Goal: Information Seeking & Learning: Find specific page/section

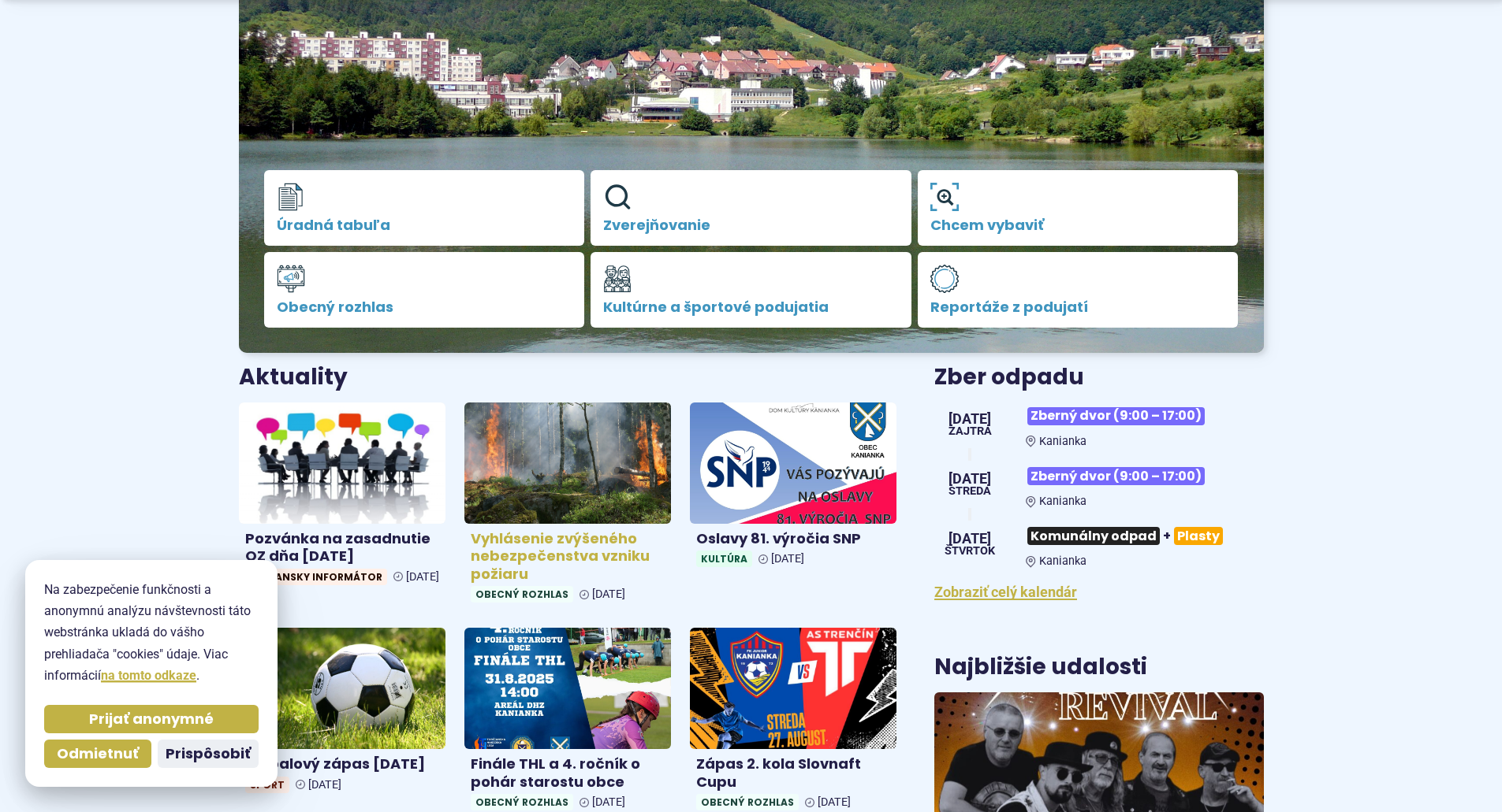
scroll to position [315, 0]
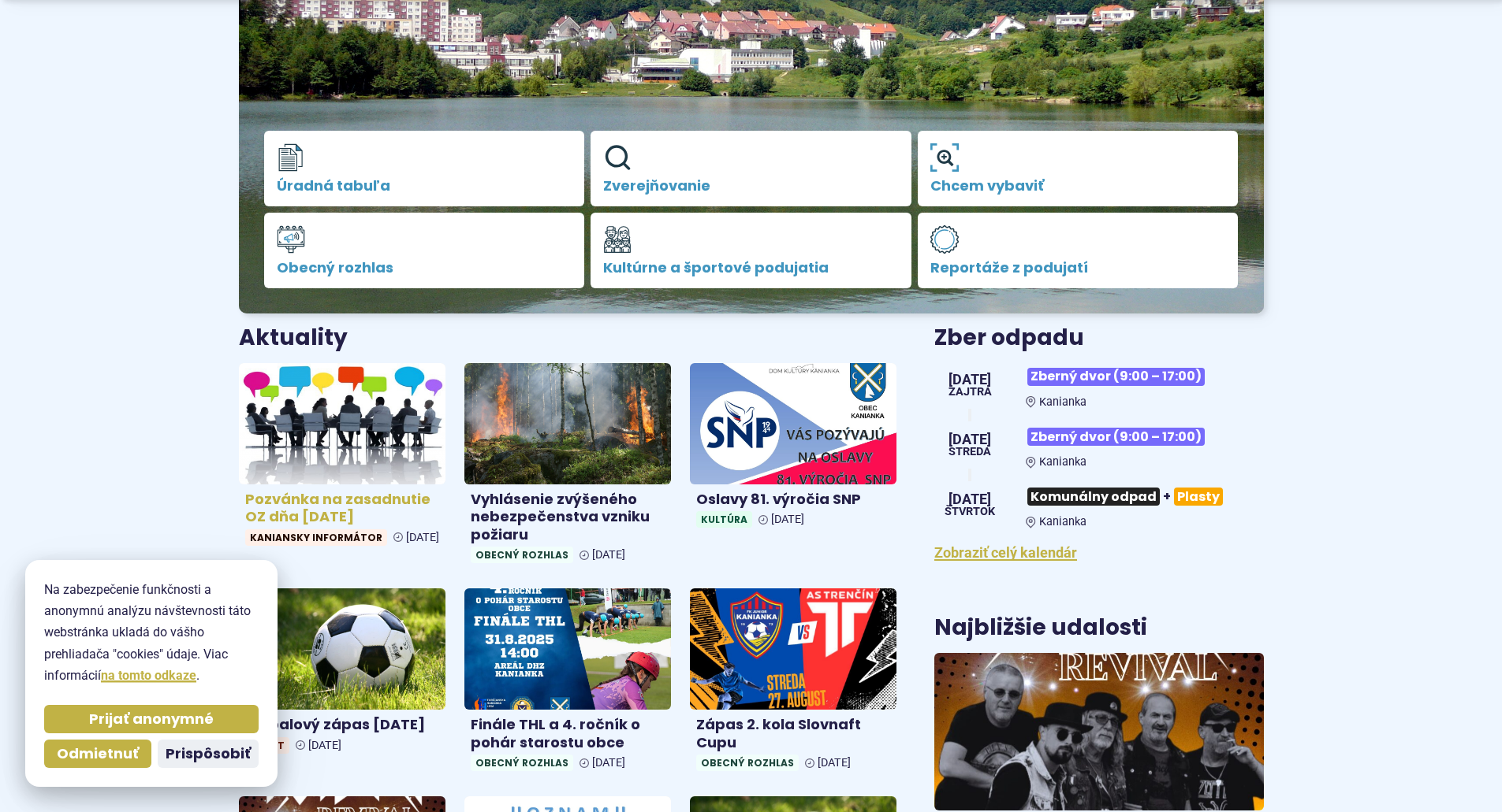
click at [329, 502] on h4 "Pozvánka na zasadnutie OZ dňa 26.8.2025" at bounding box center [342, 508] width 194 height 35
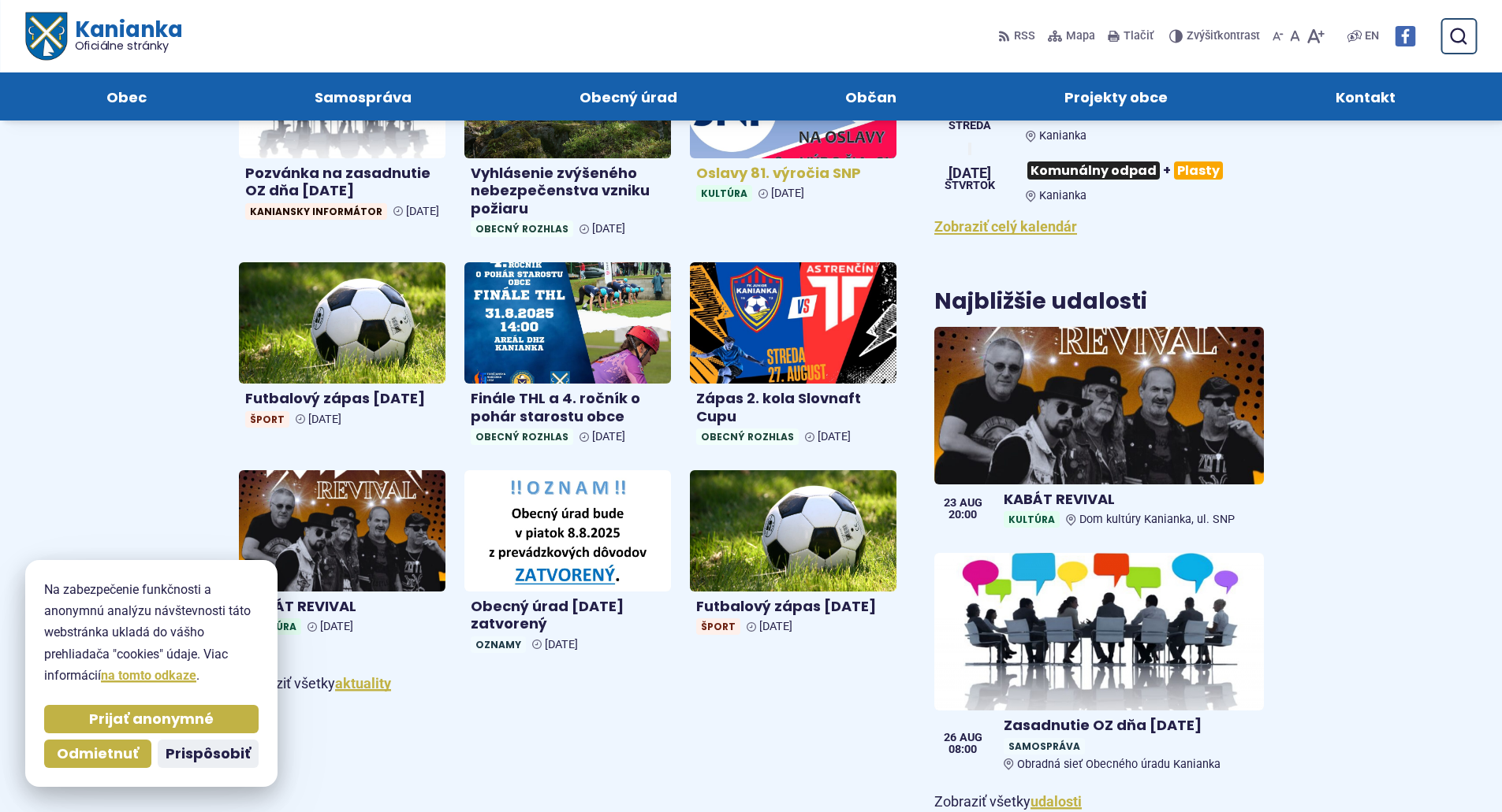
scroll to position [551, 0]
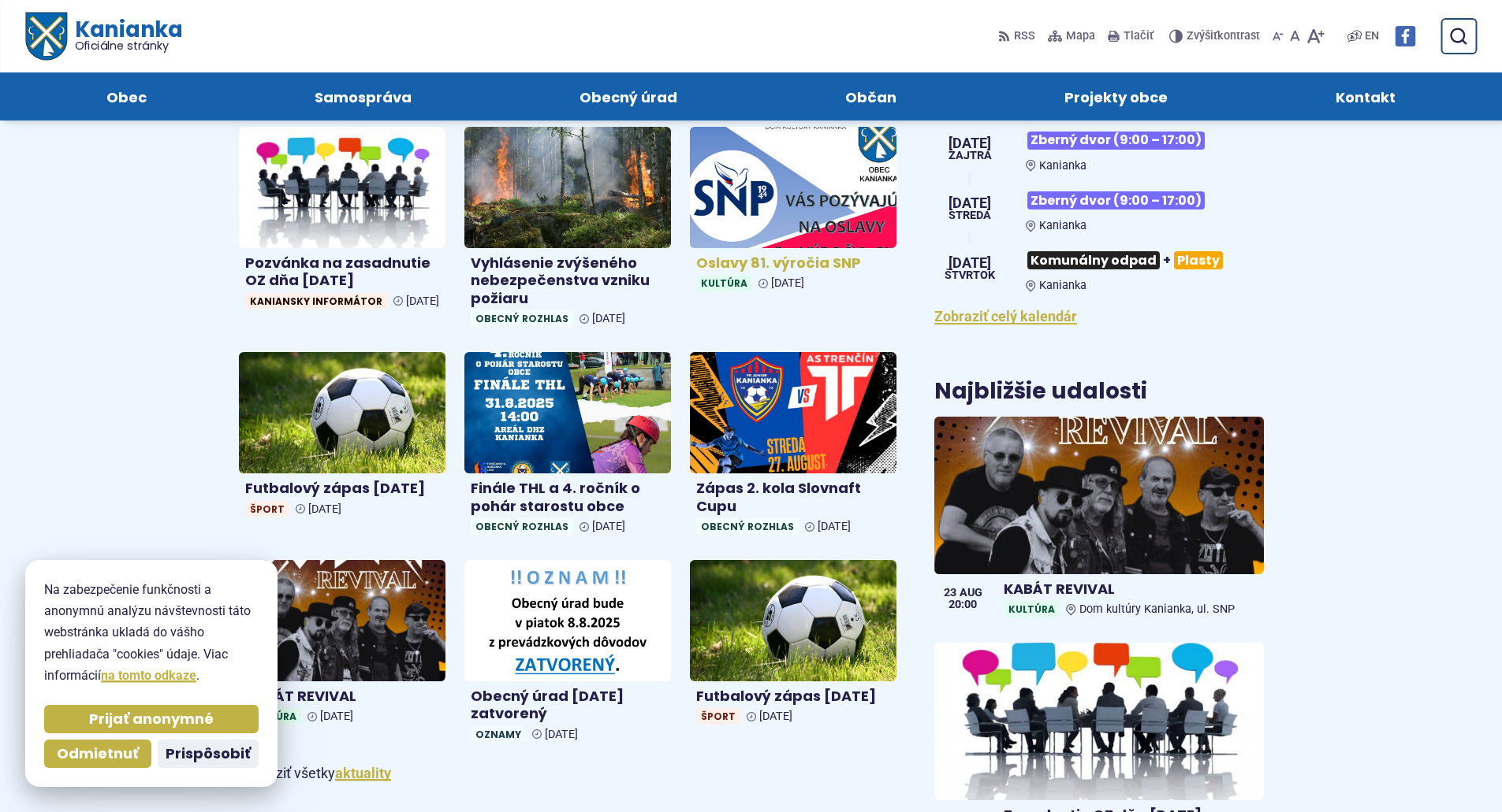
click at [810, 213] on img at bounding box center [793, 187] width 238 height 139
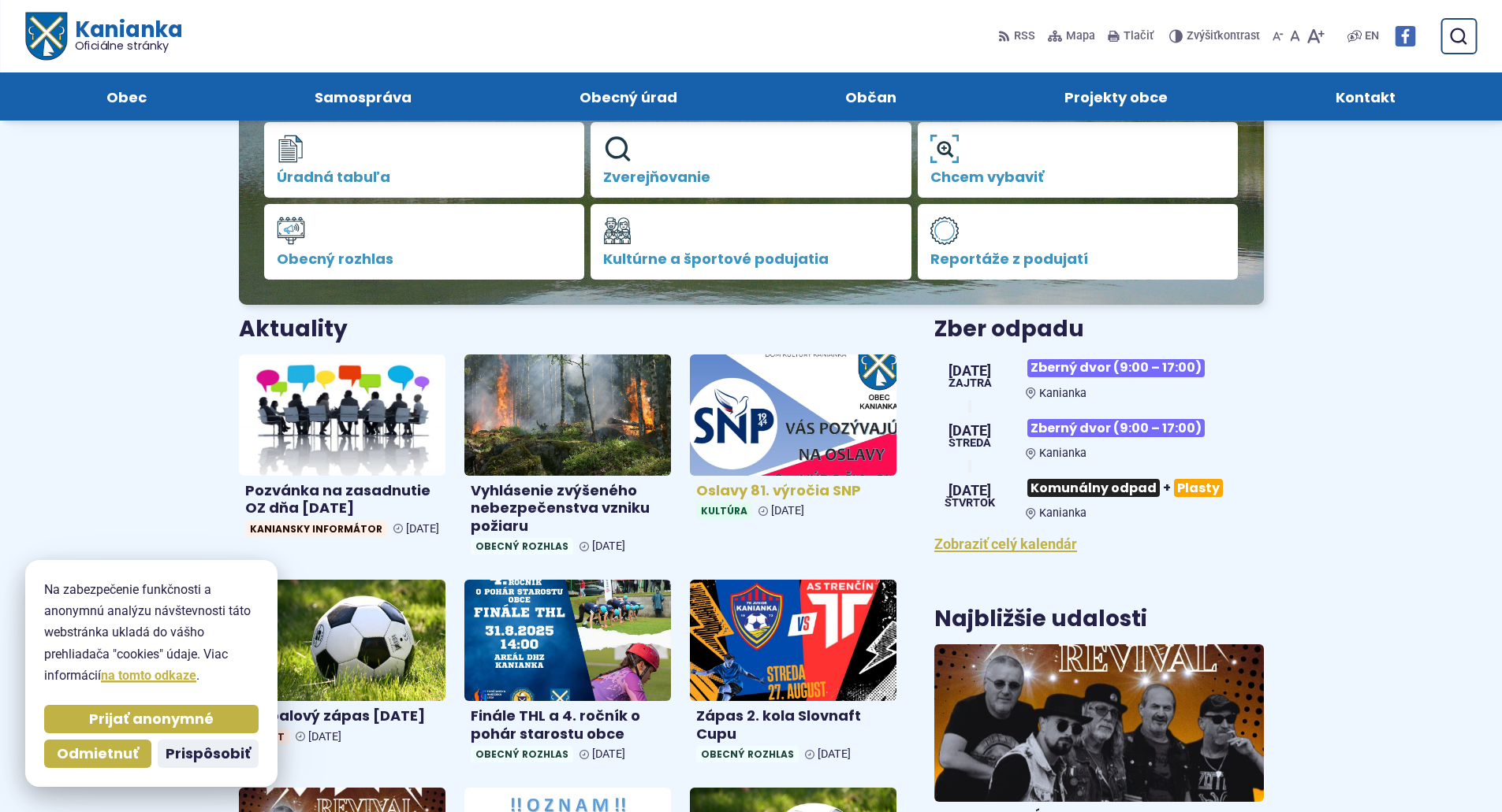
scroll to position [236, 0]
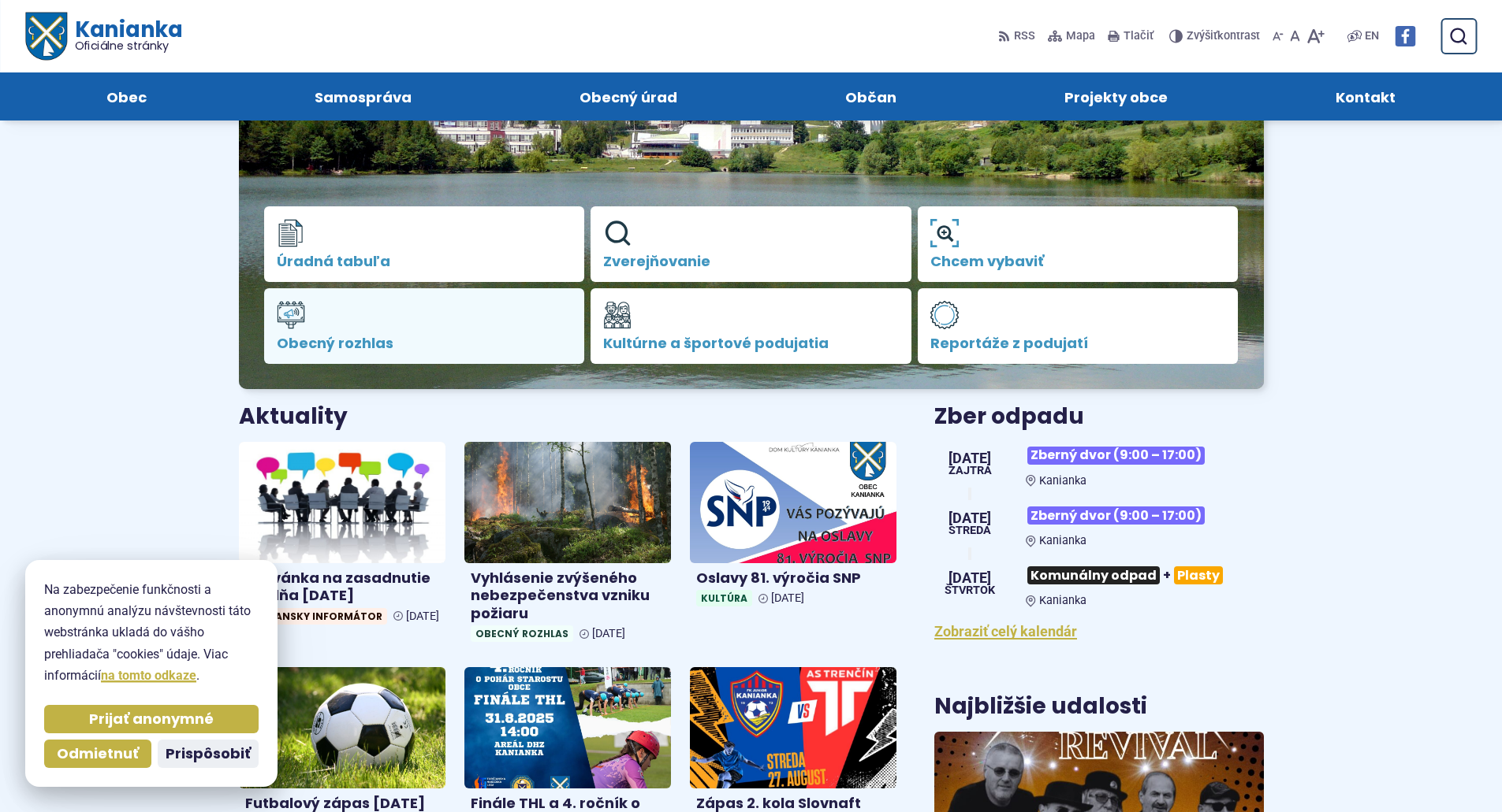
click at [359, 341] on span "Obecný rozhlas" at bounding box center [424, 343] width 296 height 16
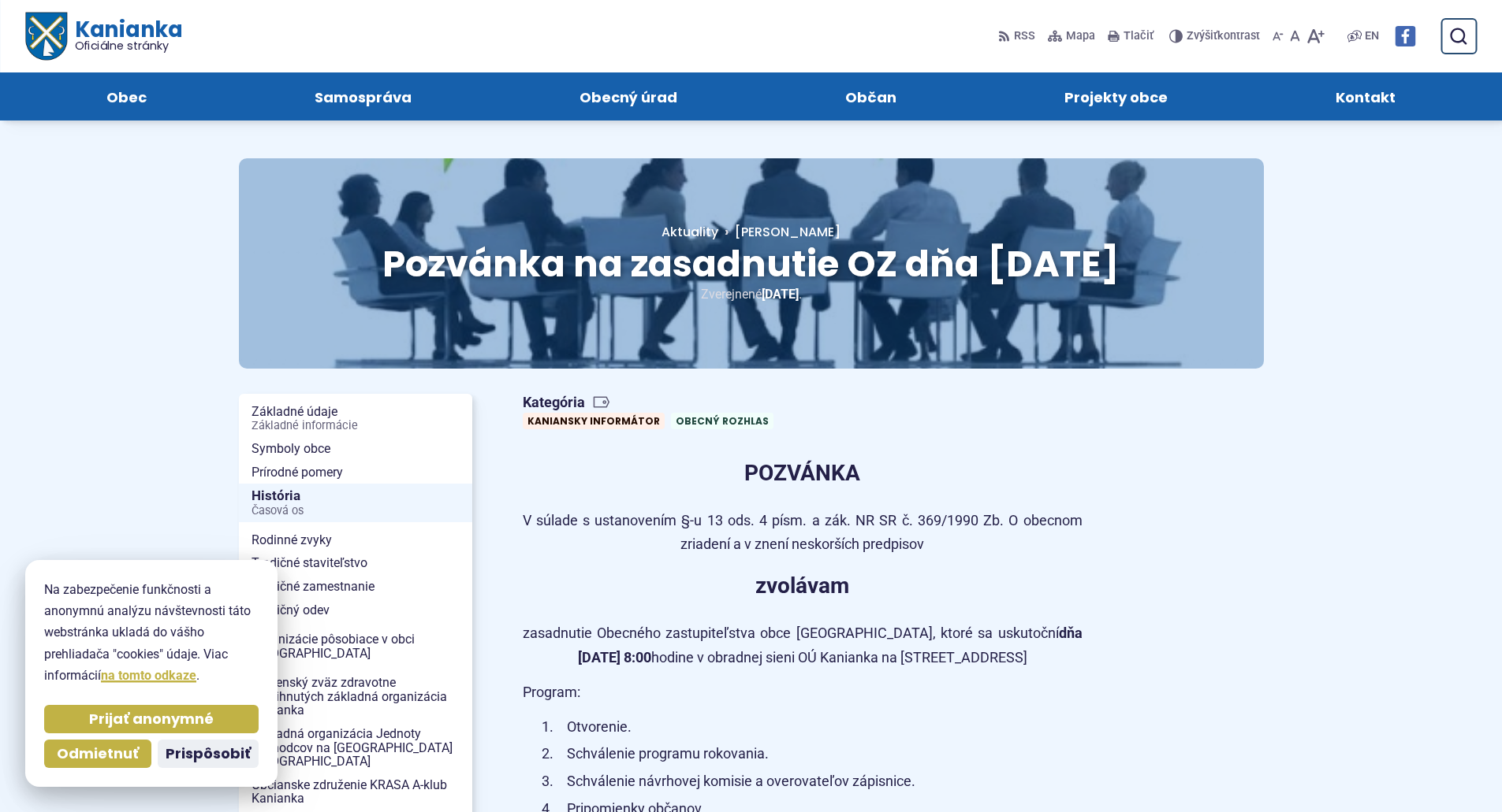
click at [1043, 587] on p "zvolávam" at bounding box center [803, 586] width 560 height 38
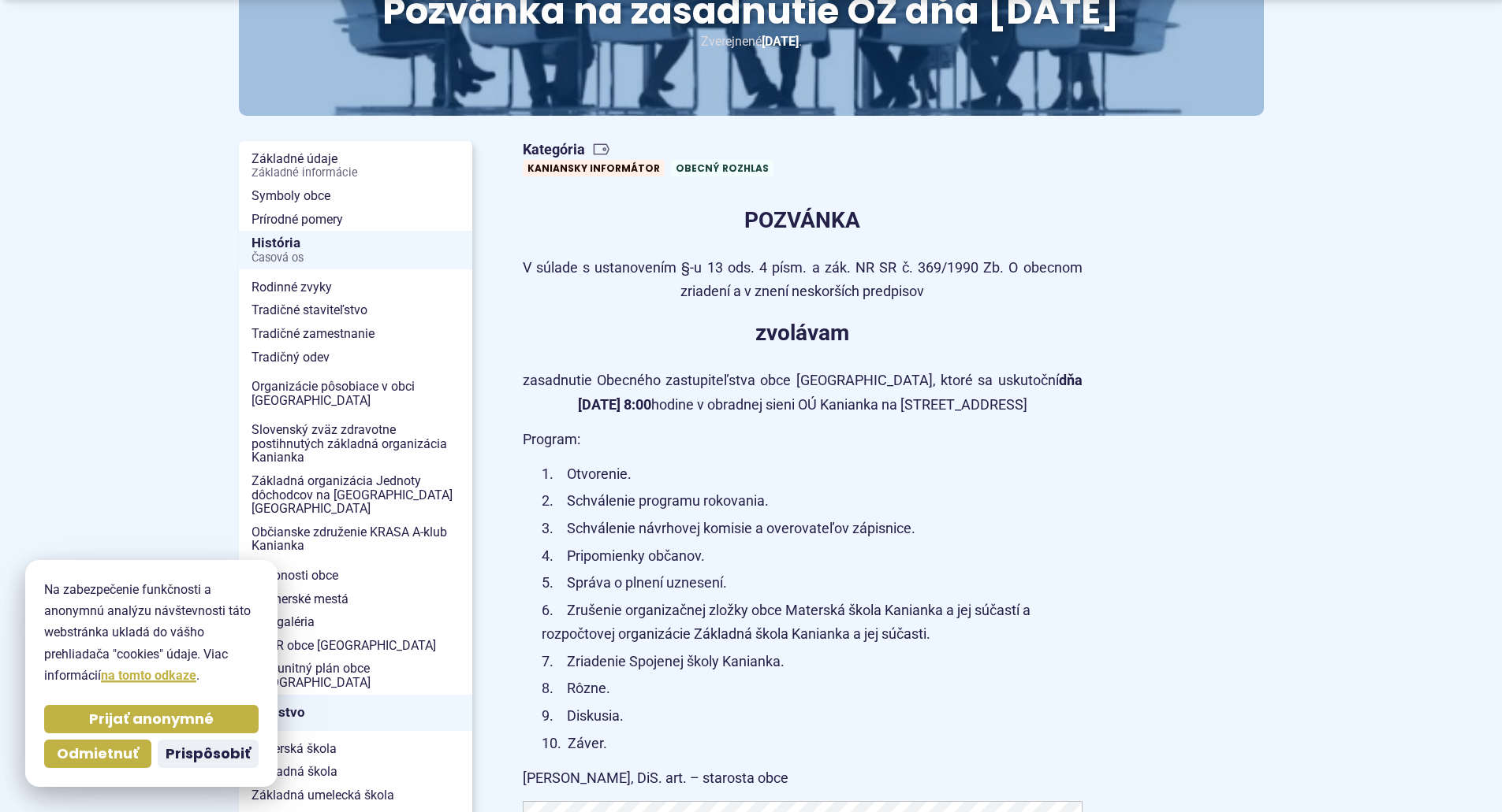
scroll to position [315, 0]
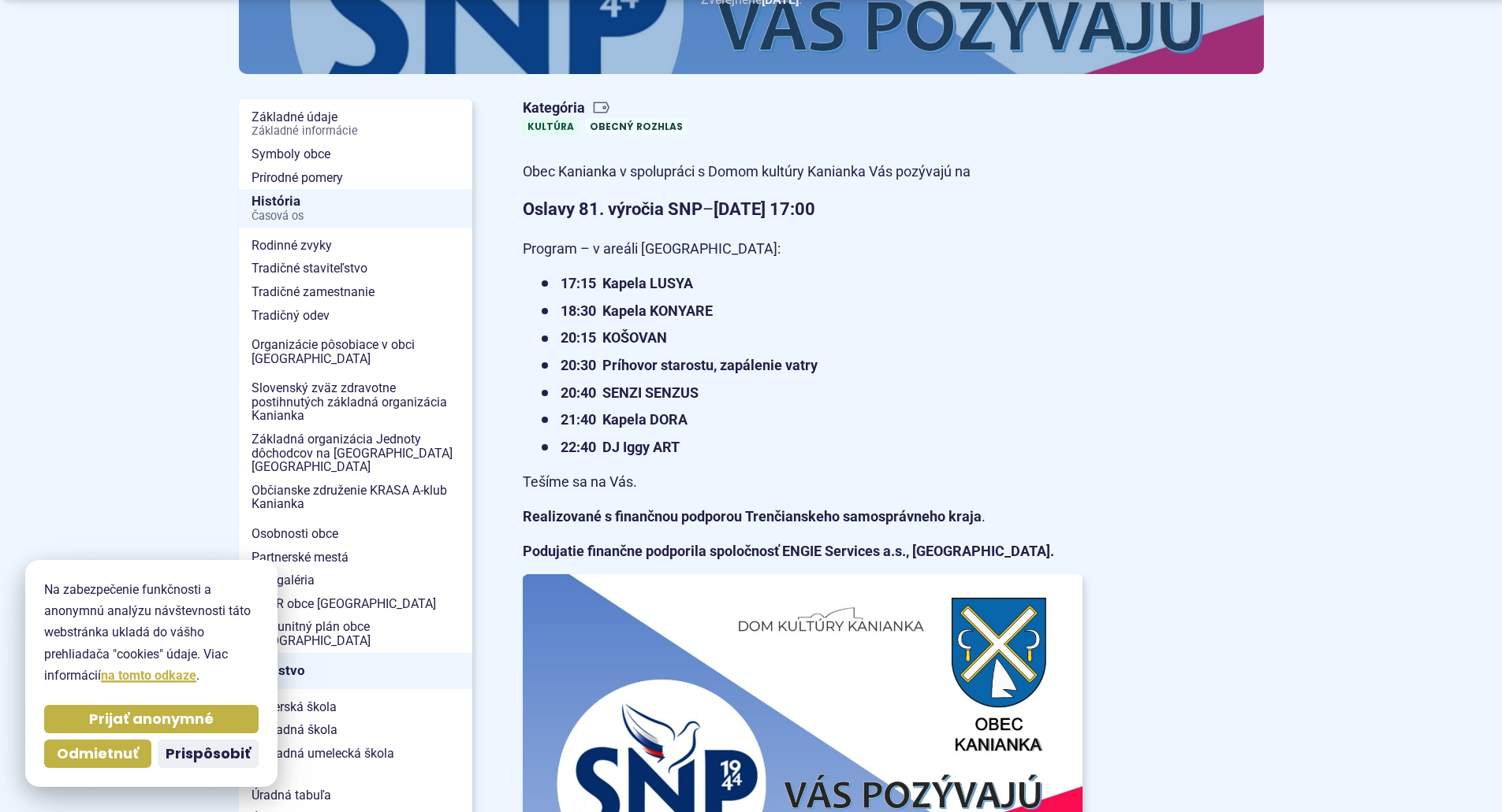
scroll to position [315, 0]
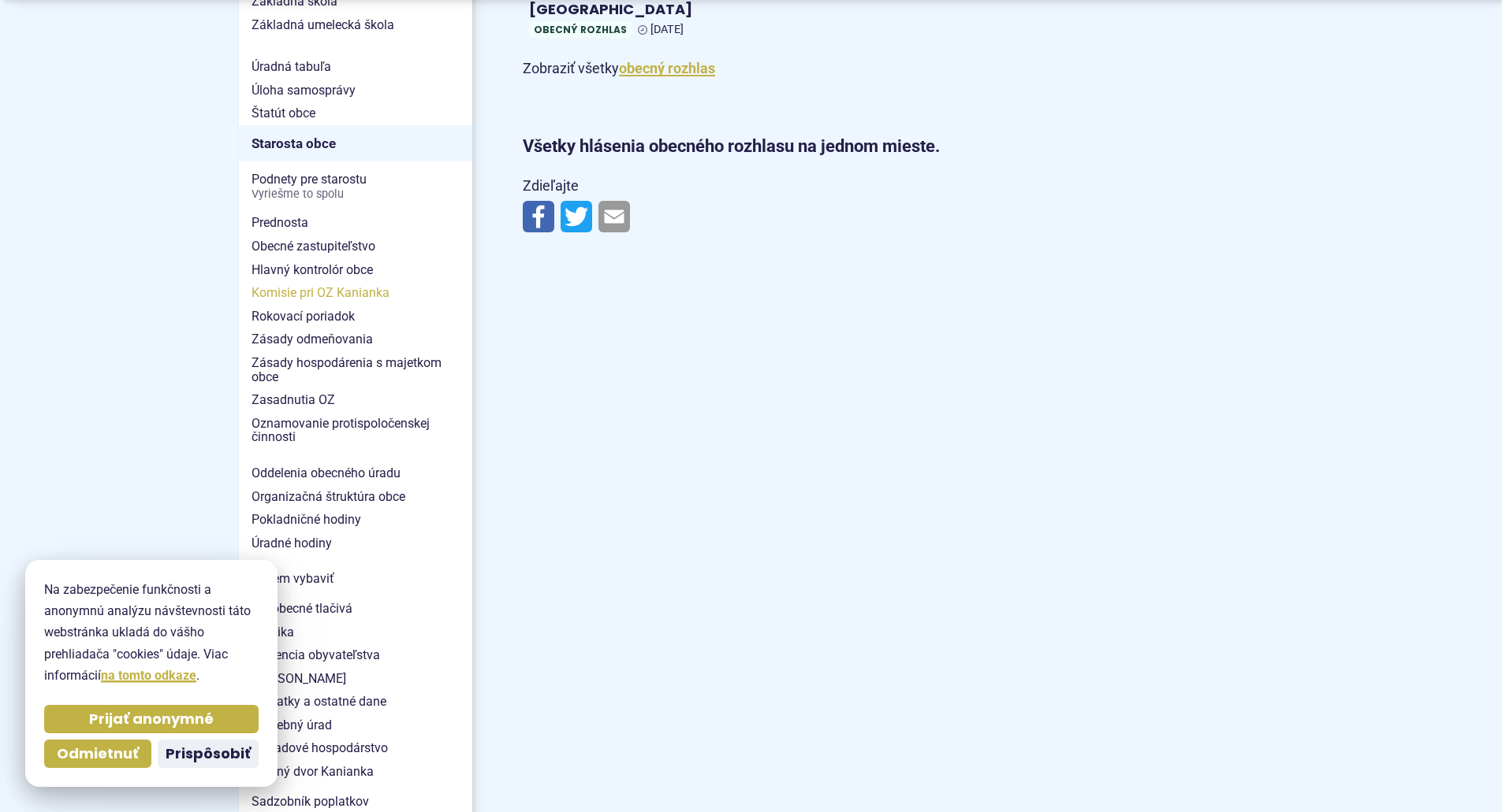
scroll to position [1024, 0]
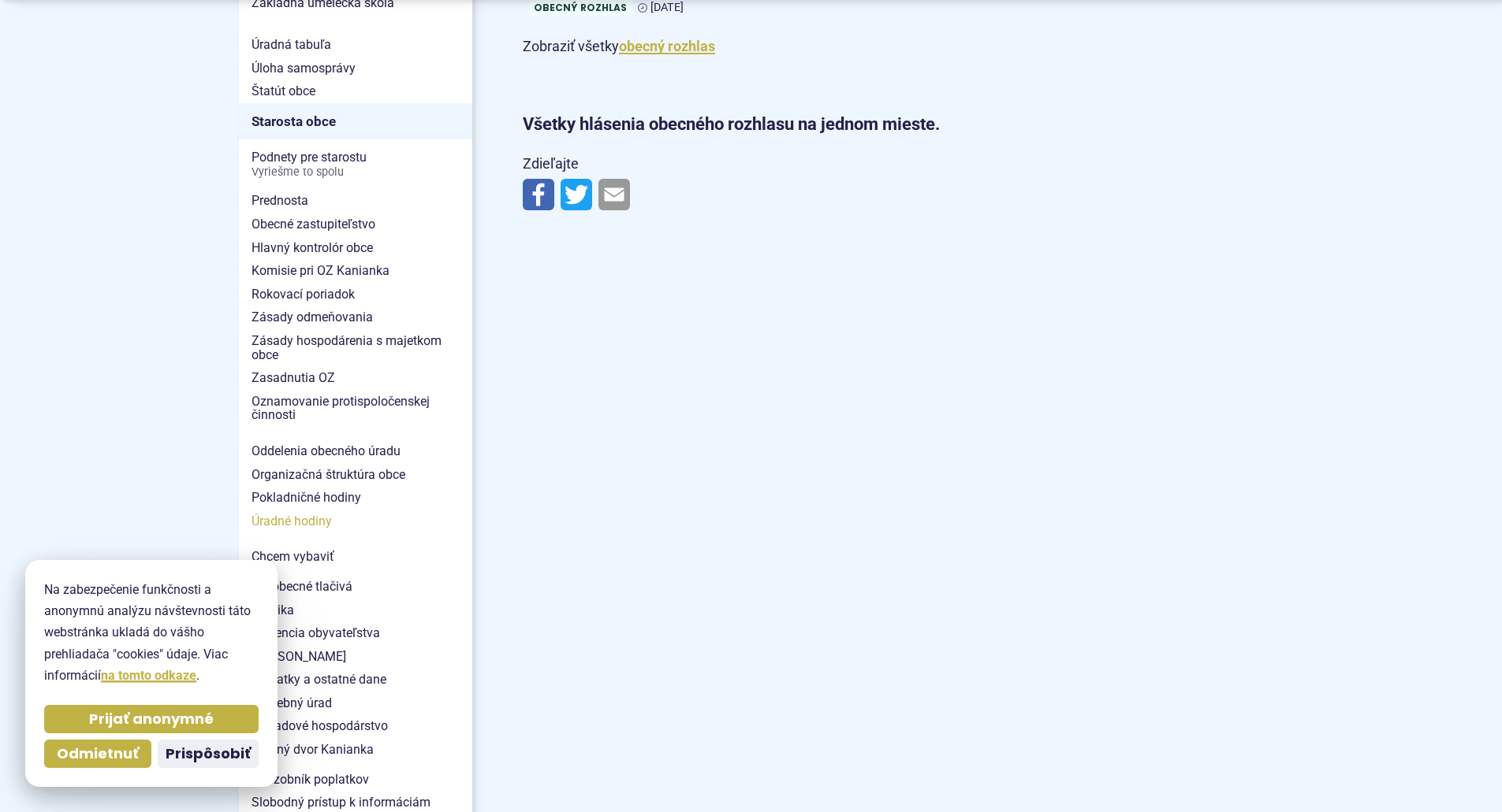
click at [326, 510] on span "Úradné hodiny" at bounding box center [355, 522] width 208 height 24
